Goal: Task Accomplishment & Management: Use online tool/utility

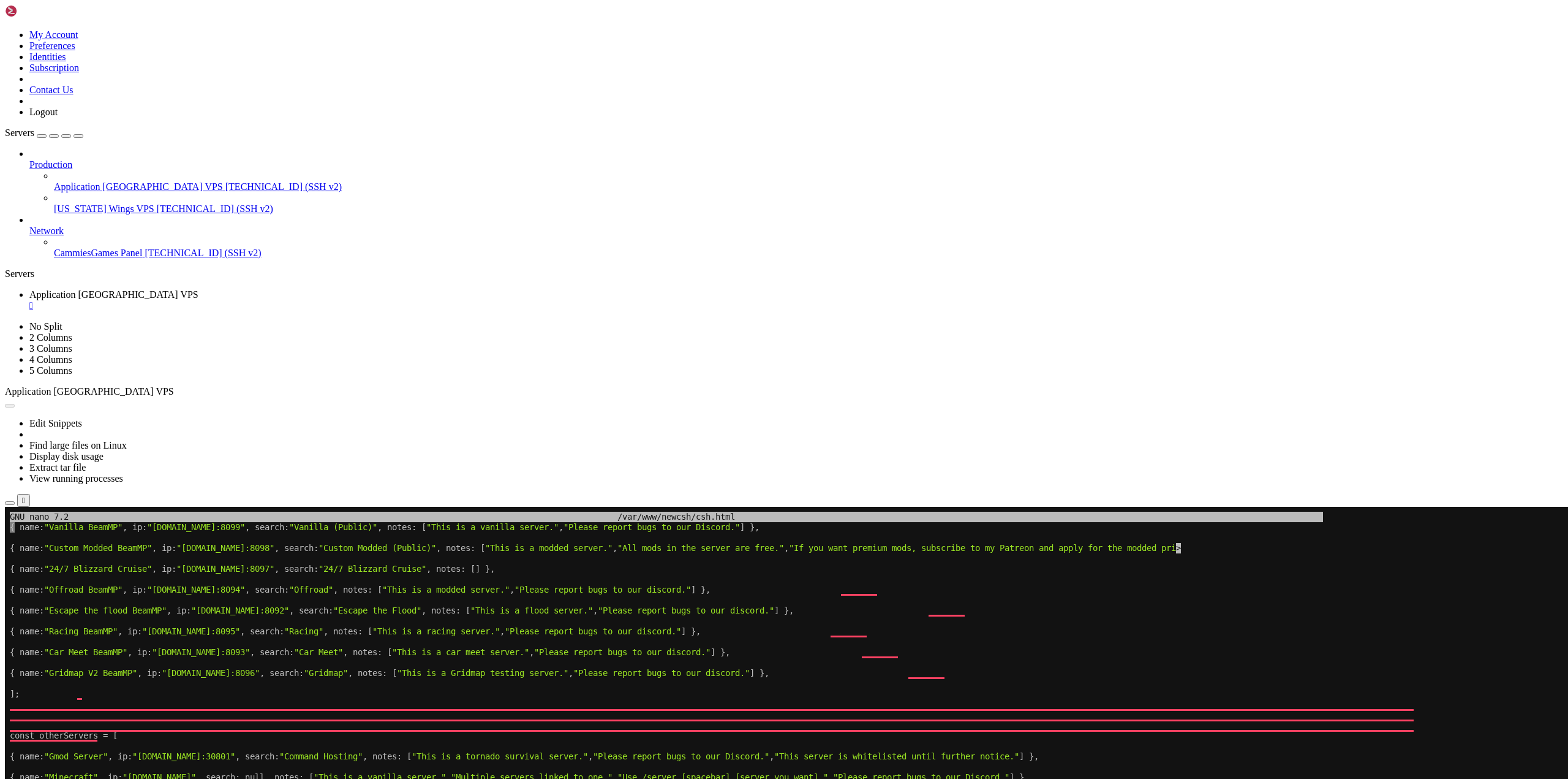
click at [54, 542] on button "Reconnect" at bounding box center [29, 548] width 49 height 13
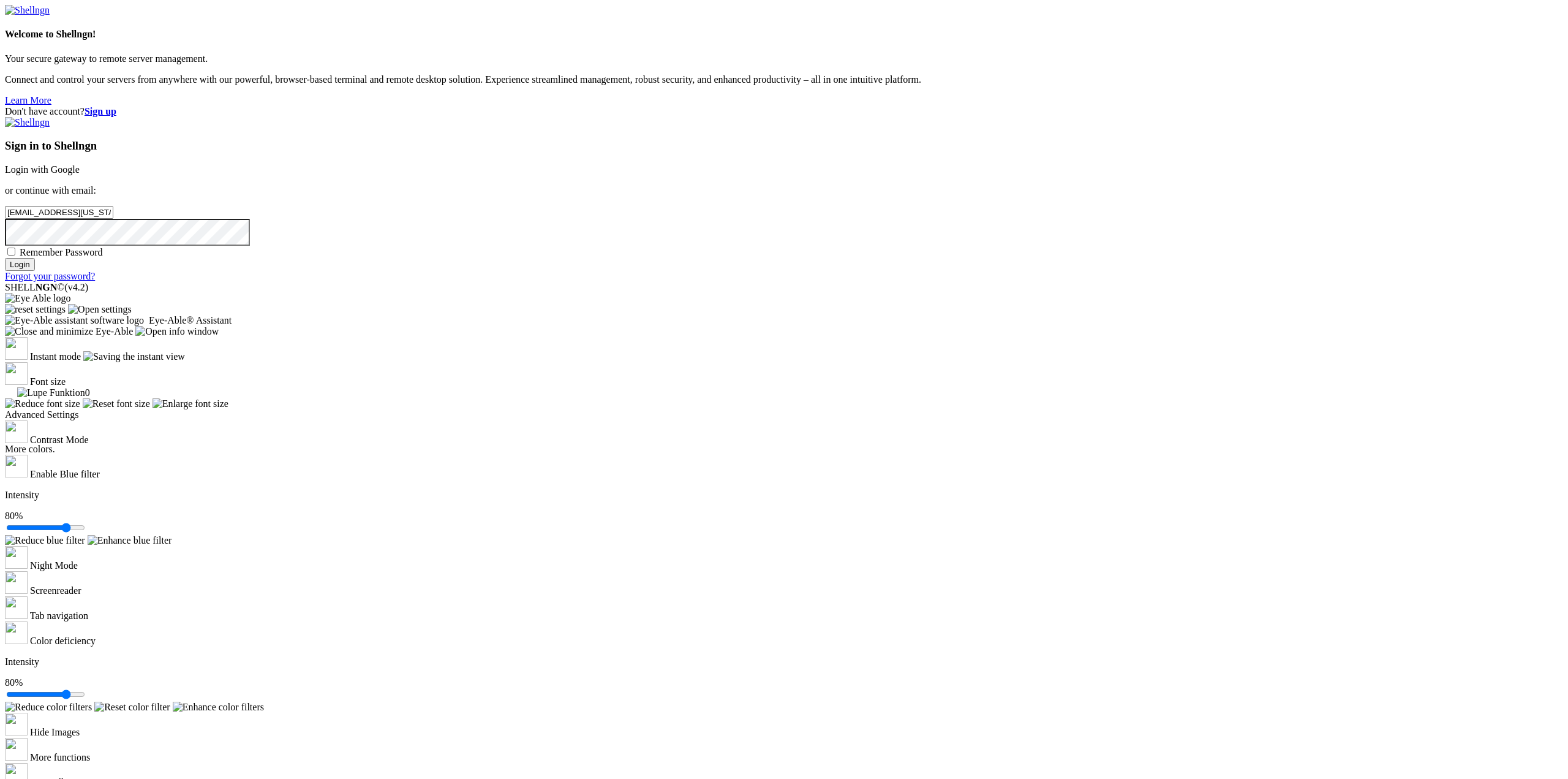
click at [35, 271] on input "Login" at bounding box center [20, 265] width 30 height 13
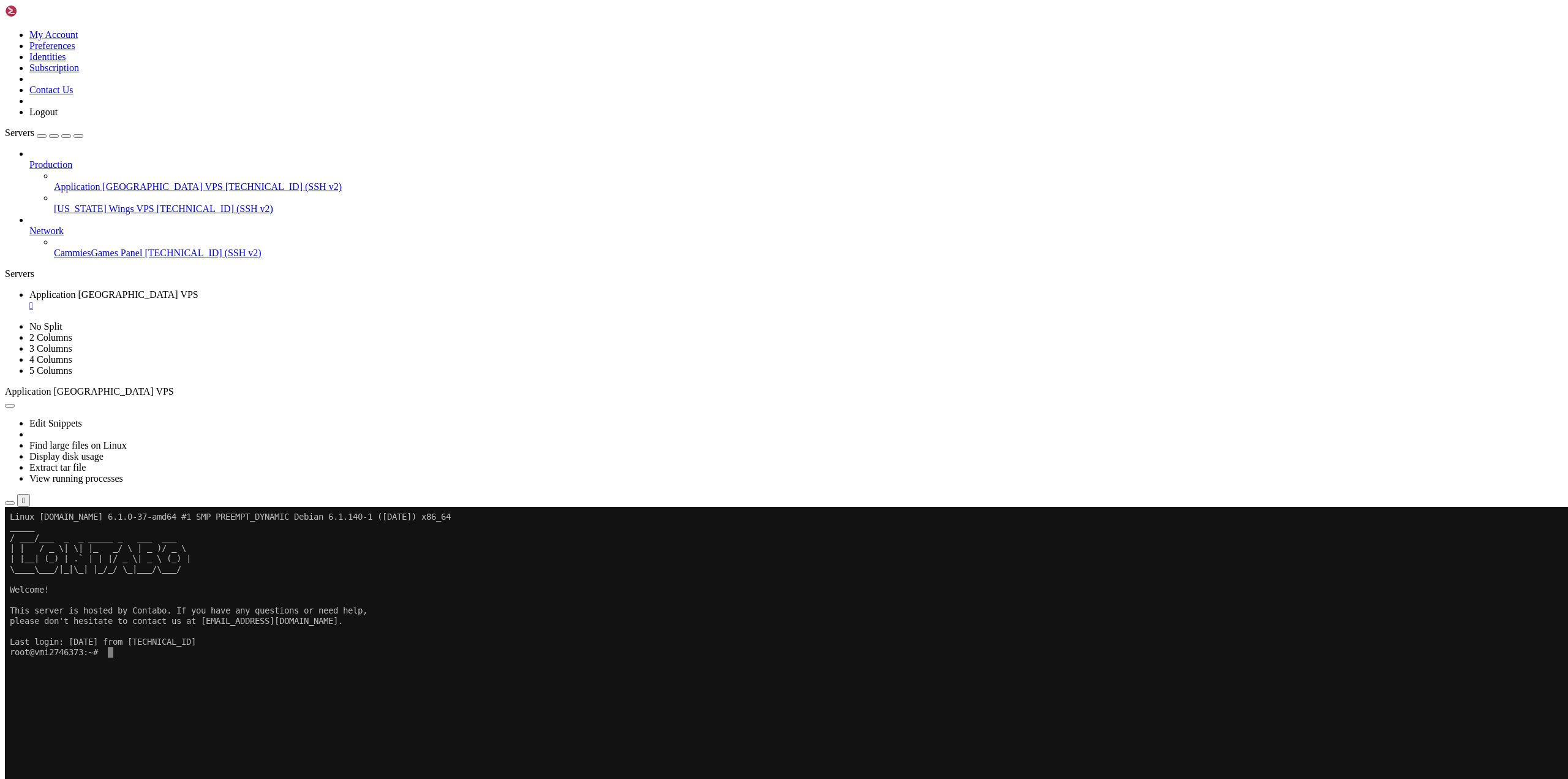
click at [188, 729] on x-row at bounding box center [711, 726] width 1404 height 10
drag, startPoint x: 274, startPoint y: 680, endPoint x: 129, endPoint y: 679, distance: 145.0
click at [129, 679] on x-row "root@vmi2746373:~# nano /var/www/backend/stats.html" at bounding box center [711, 684] width 1404 height 10
click at [462, 707] on x-row at bounding box center [711, 704] width 1404 height 10
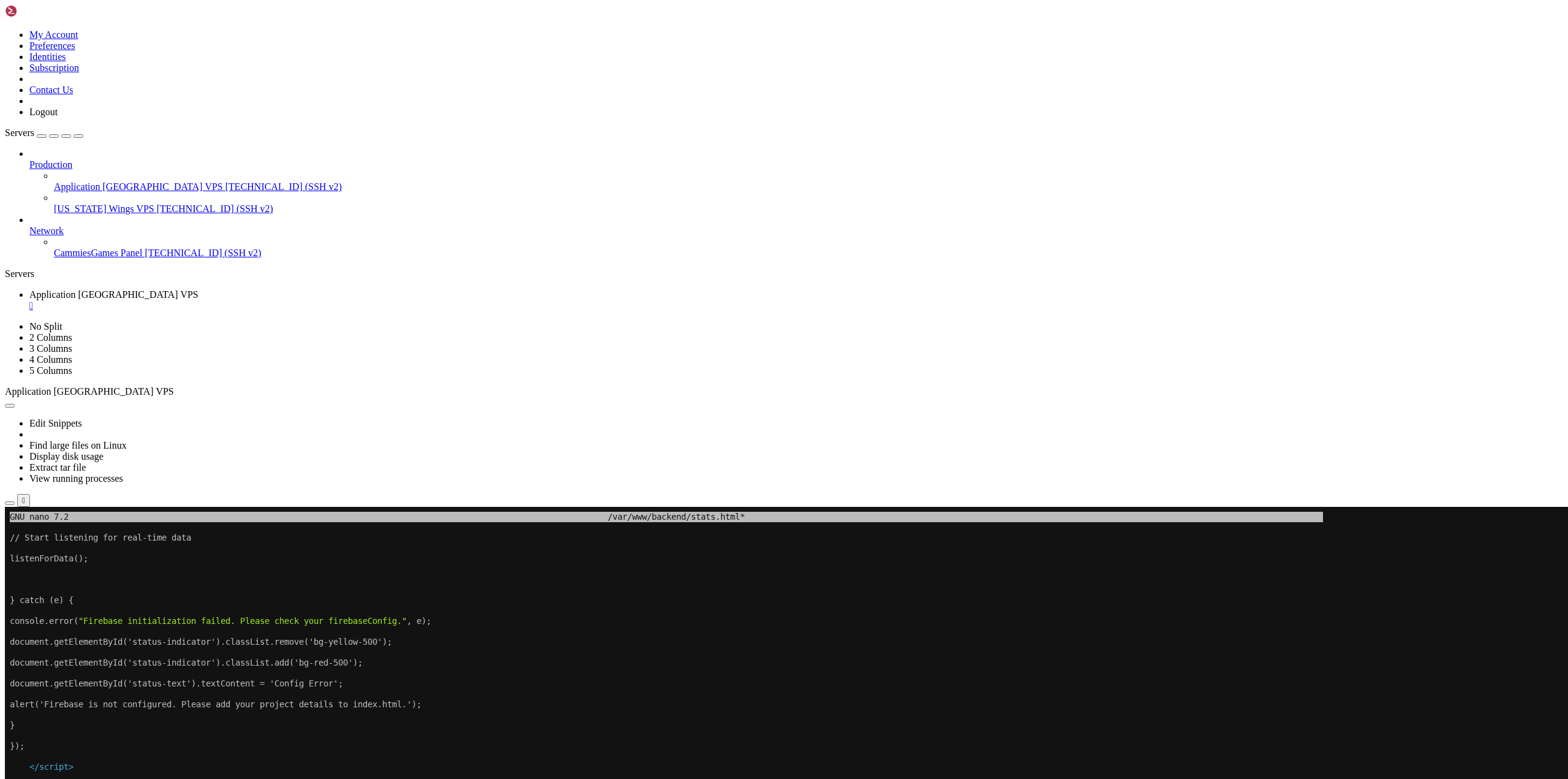
drag, startPoint x: 358, startPoint y: 770, endPoint x: 321, endPoint y: 854, distance: 91.8
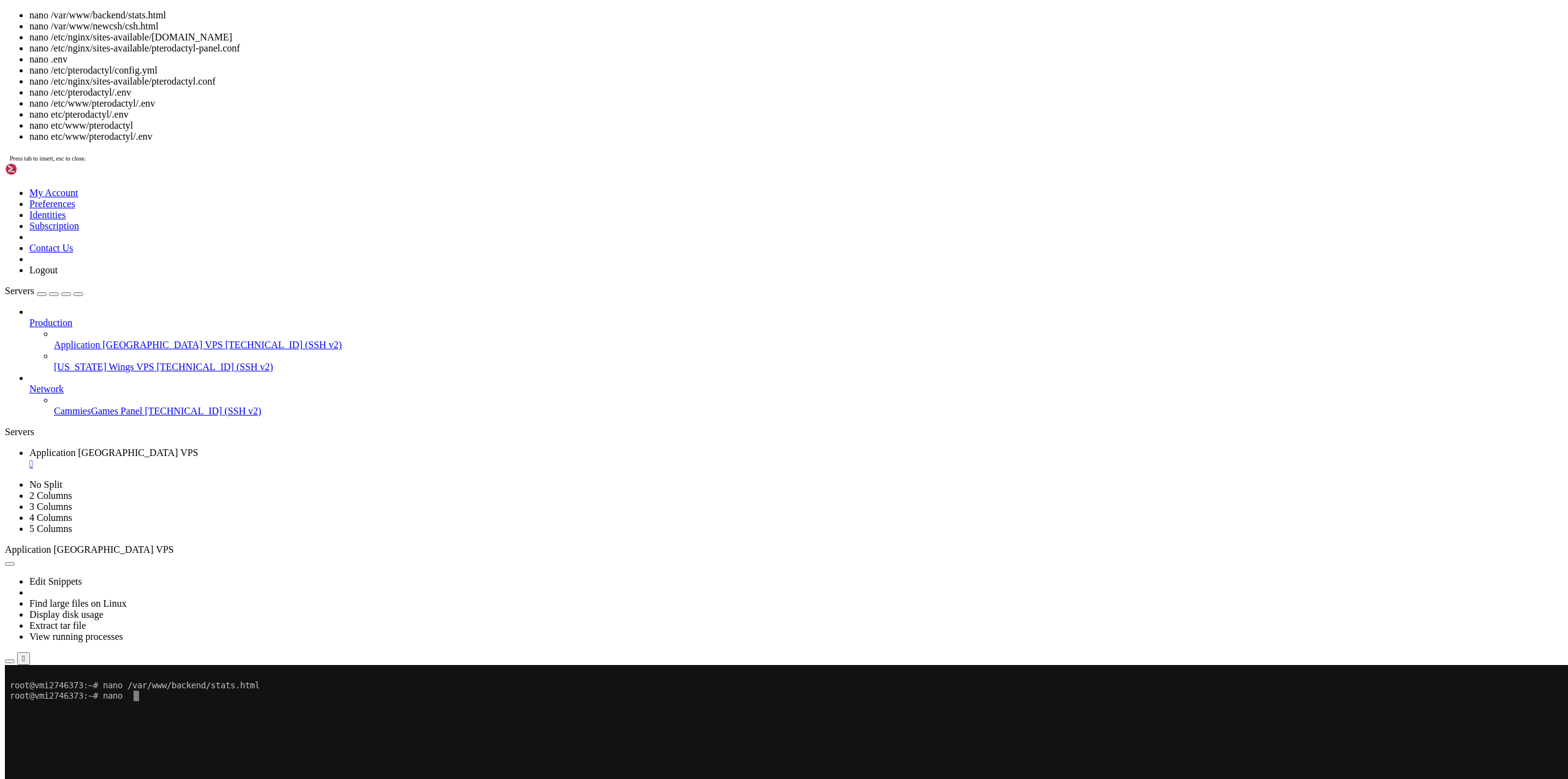
scroll to position [6, 1]
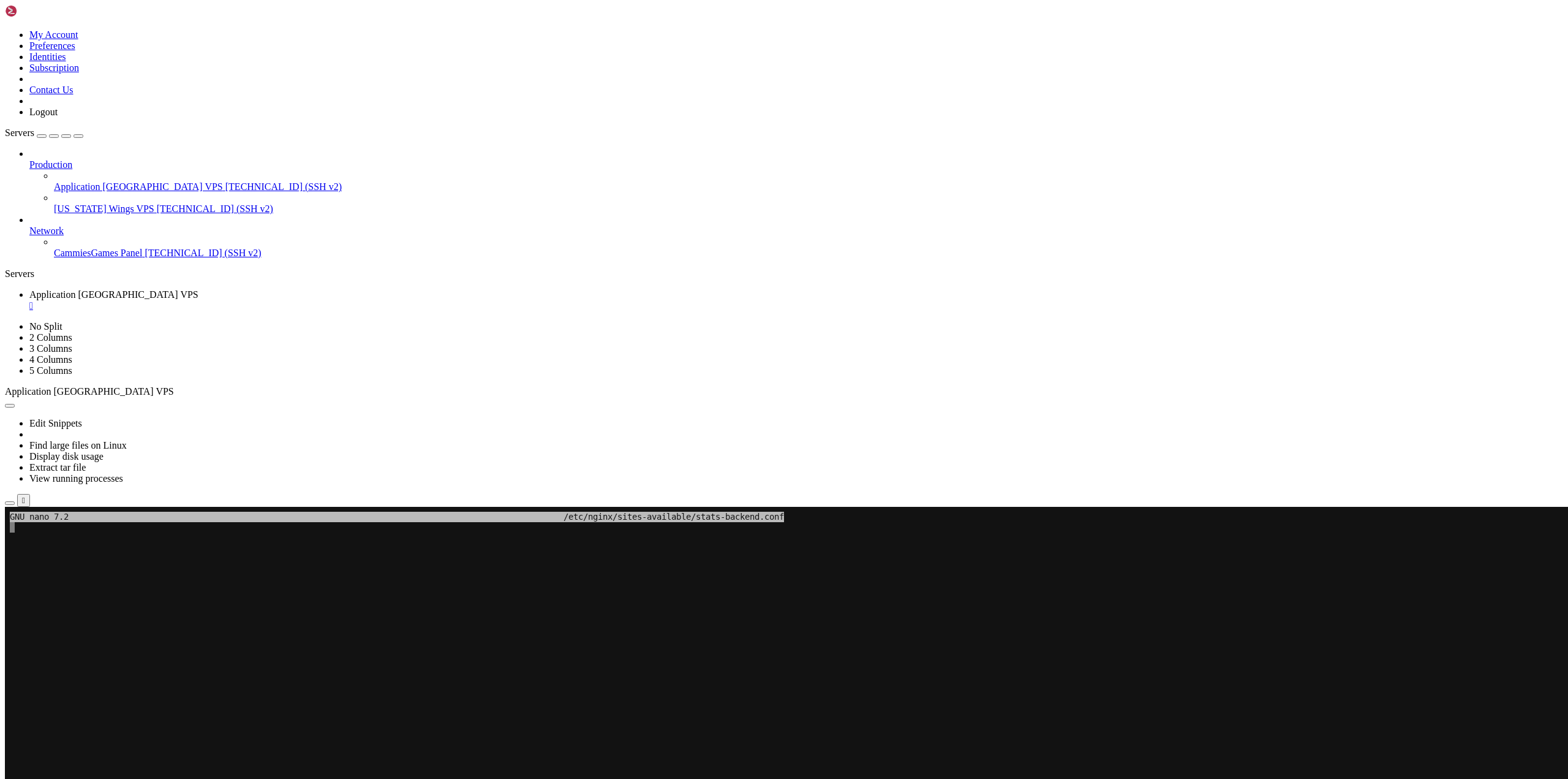
click at [369, 650] on x-row "To enrich screen reader interactions, please activate Accessibility in Grammarl…" at bounding box center [711, 653] width 1404 height 10
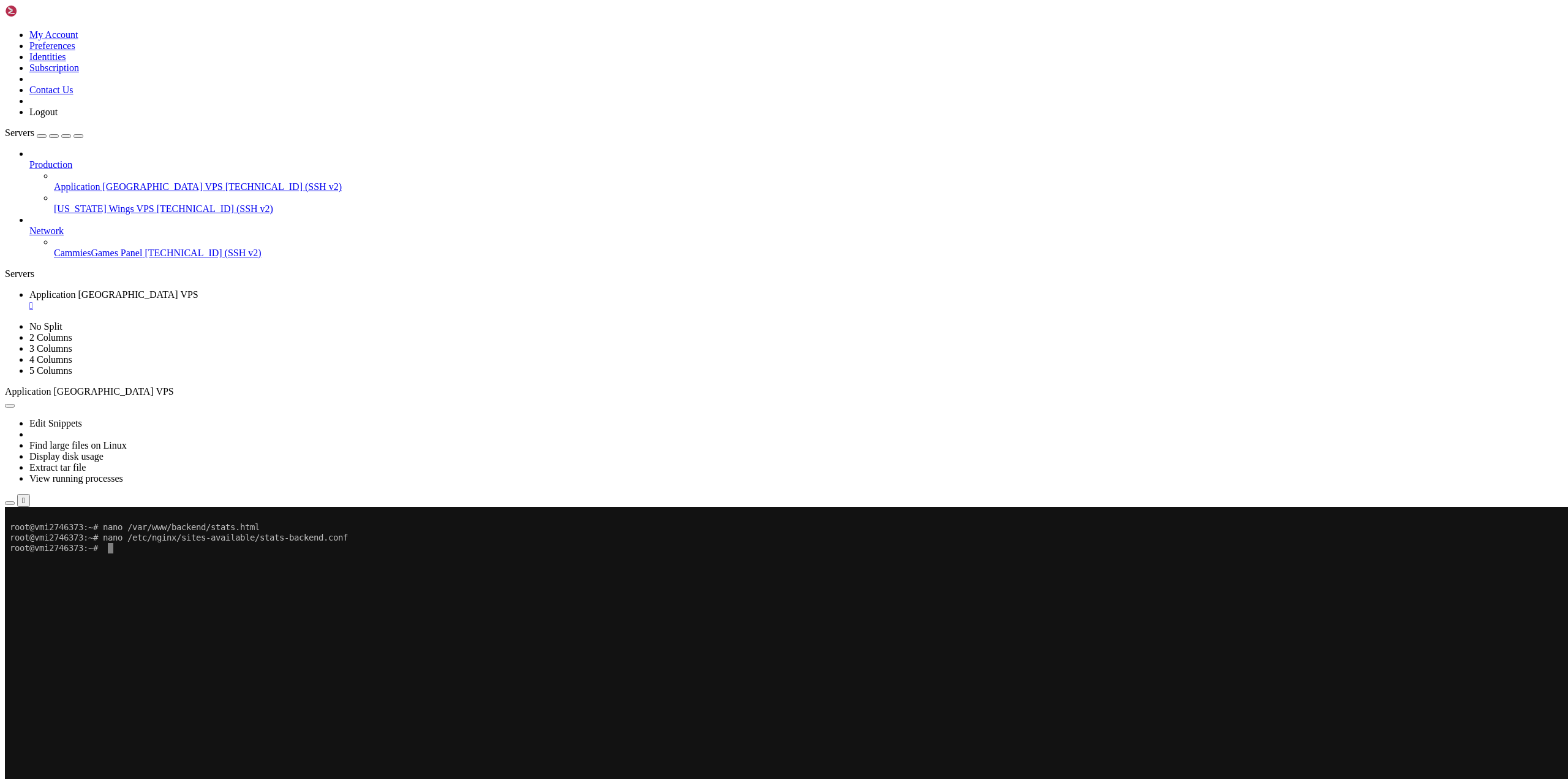
click at [276, 632] on x-row "To enrich screen reader interactions, please activate Accessibility in Grammarl…" at bounding box center [711, 631] width 1404 height 10
click at [146, 557] on x-row "root@vmi2746373:~#" at bounding box center [711, 558] width 1404 height 10
click at [204, 652] on x-row "To enrich screen reader interactions, please activate Accessibility in Grammarl…" at bounding box center [711, 653] width 1404 height 10
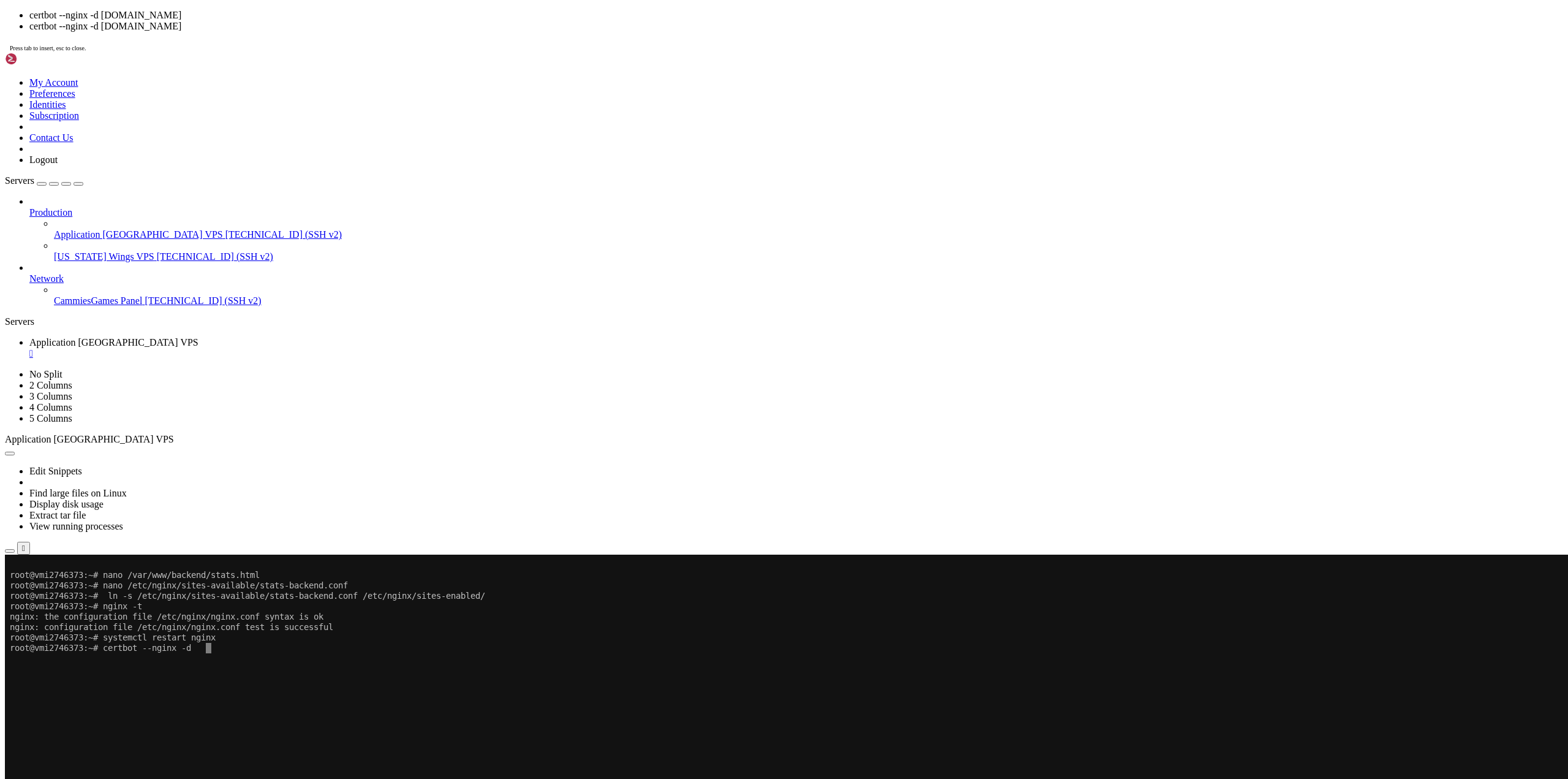
click at [223, 647] on x-row "root@vmi2746373:~# certbot --nginx -d" at bounding box center [711, 648] width 1404 height 10
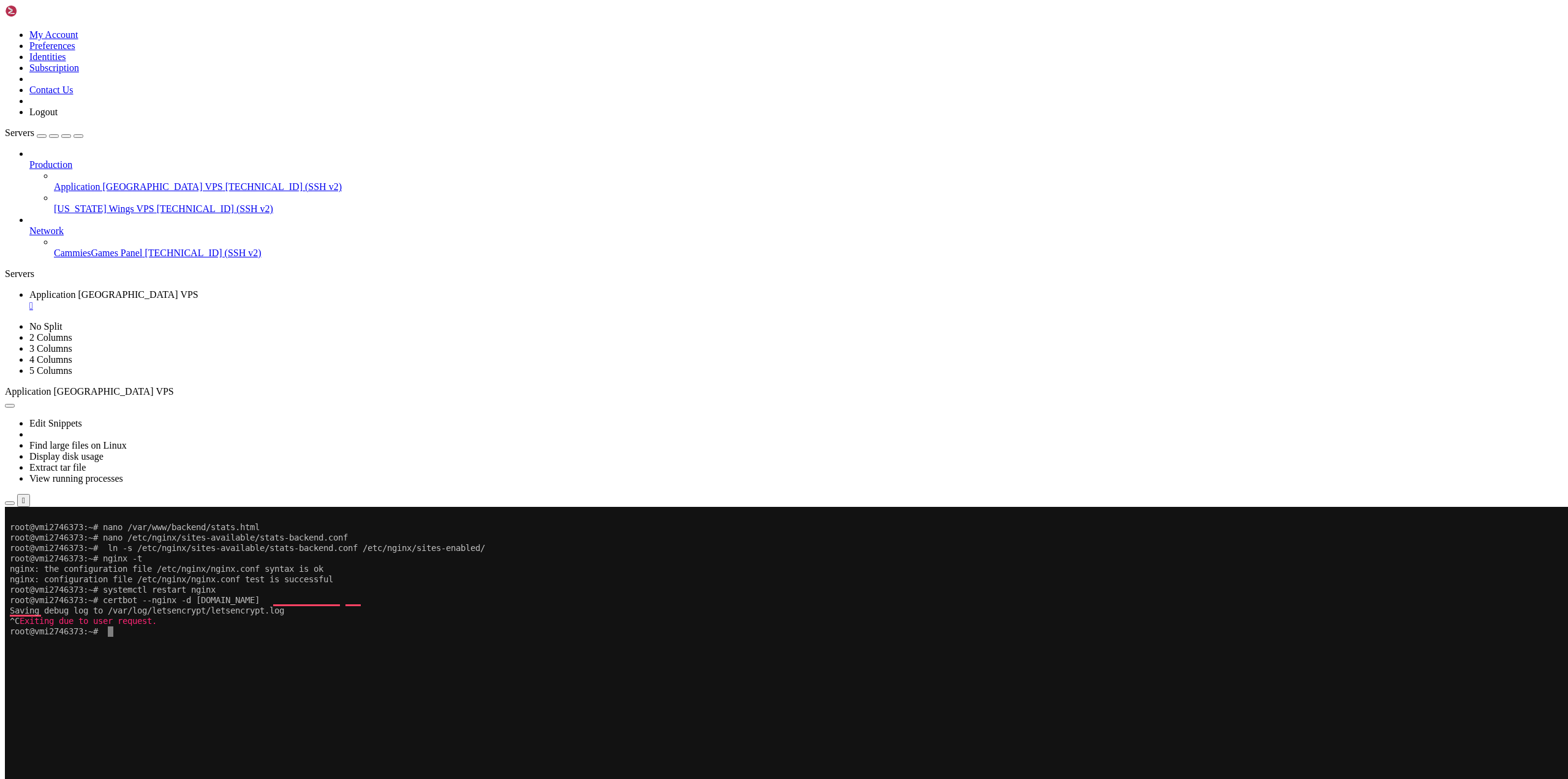
click at [451, 667] on x-row "To enrich screen reader interactions, please activate Accessibility in Grammarl…" at bounding box center [711, 663] width 1404 height 10
